Goal: Information Seeking & Learning: Learn about a topic

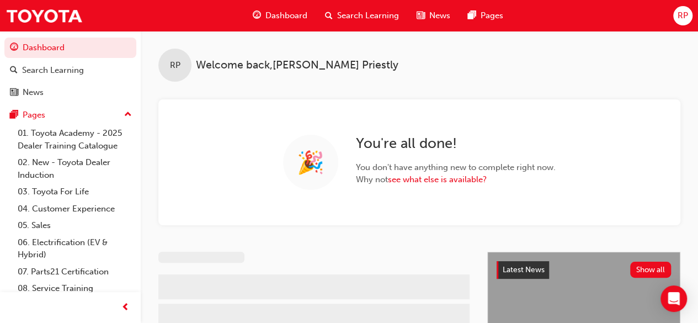
click at [350, 14] on span "Search Learning" at bounding box center [368, 15] width 62 height 13
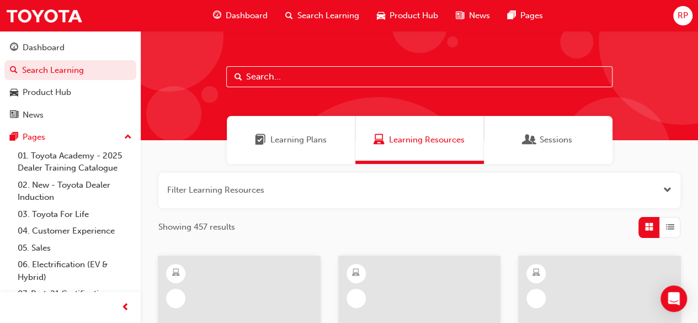
click at [290, 79] on input "text" at bounding box center [419, 76] width 386 height 21
click at [412, 136] on span "Learning Resources" at bounding box center [427, 140] width 76 height 13
click at [290, 77] on input "text" at bounding box center [419, 76] width 386 height 21
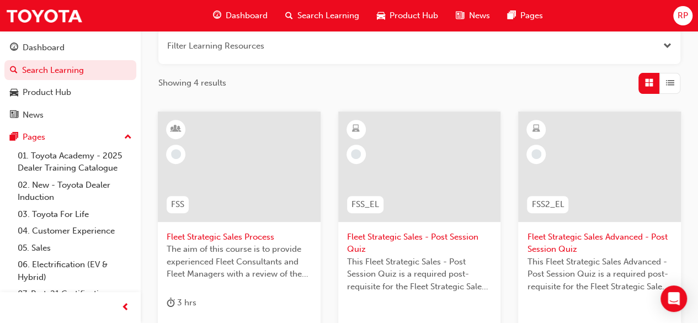
scroll to position [166, 0]
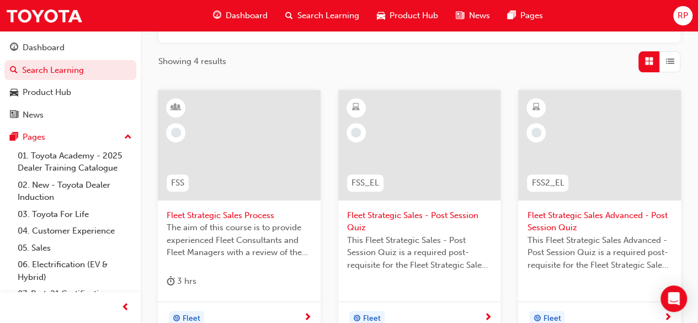
type input "fss"
click at [259, 215] on span "Fleet Strategic Sales Process" at bounding box center [239, 215] width 145 height 13
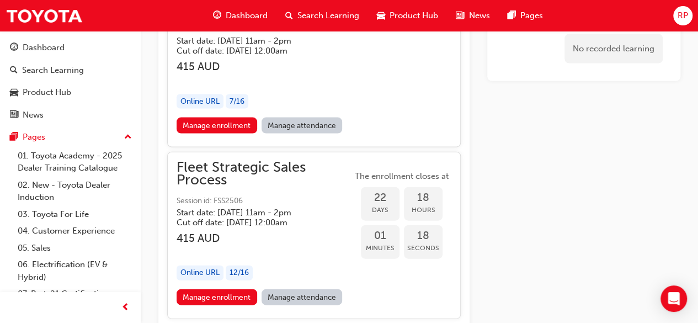
scroll to position [1137, 0]
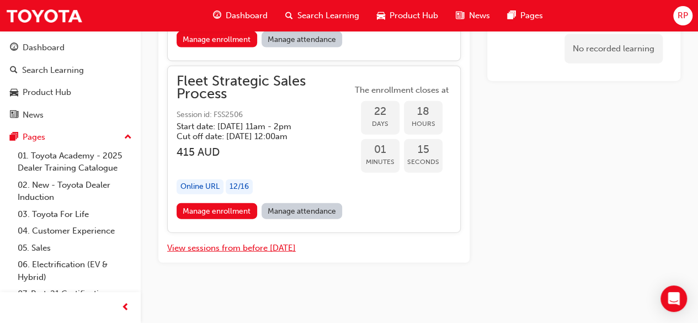
click at [224, 245] on button "View sessions from before [DATE]" at bounding box center [231, 248] width 129 height 13
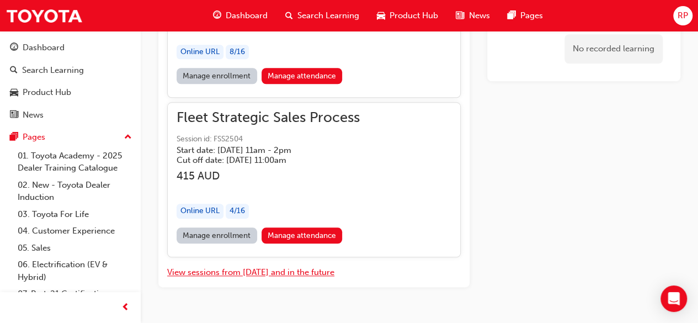
scroll to position [4705, 0]
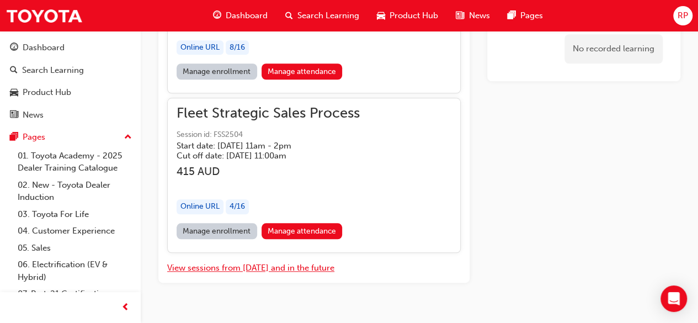
click at [244, 262] on button "View sessions from [DATE] and in the future" at bounding box center [250, 268] width 167 height 13
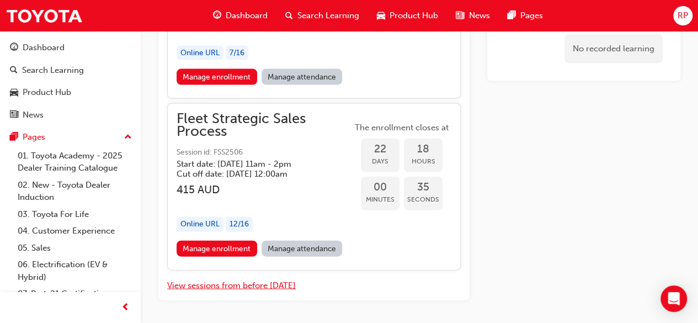
scroll to position [1247, 0]
